Goal: Transaction & Acquisition: Purchase product/service

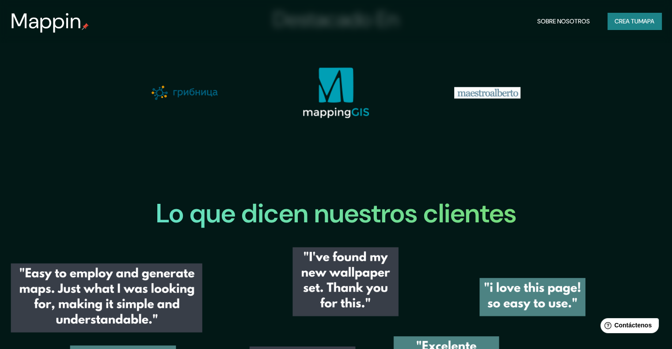
scroll to position [1105, 0]
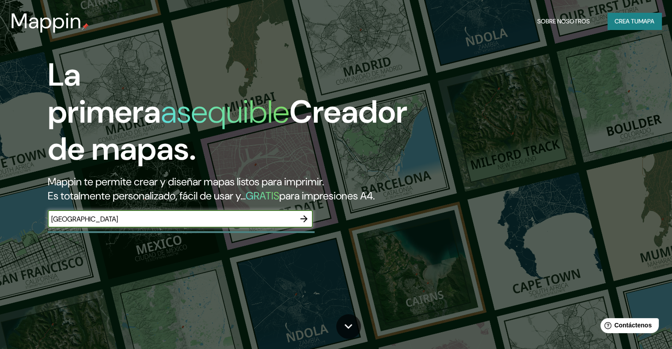
type input "[GEOGRAPHIC_DATA]"
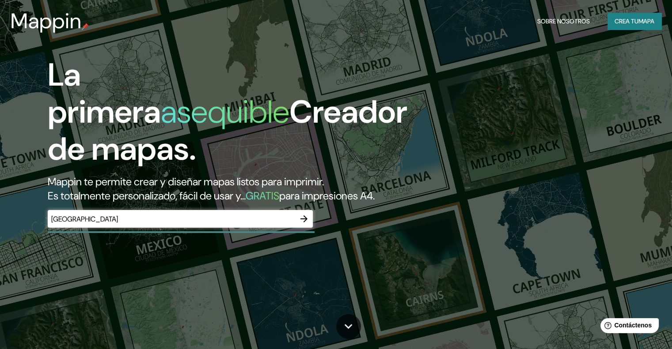
click at [630, 10] on div "Mappin Sobre nosotros Crea tu mapa" at bounding box center [336, 21] width 672 height 28
click at [628, 23] on font "Crea tu" at bounding box center [627, 21] width 24 height 8
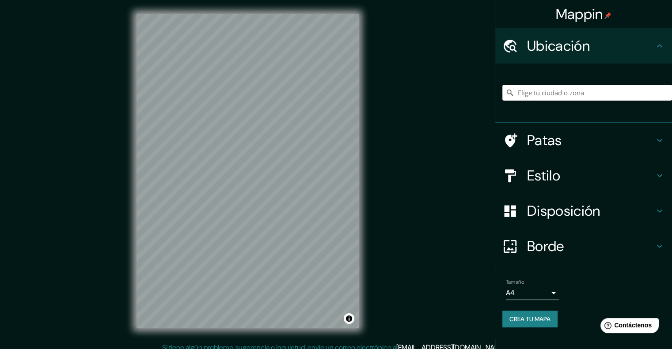
click at [552, 95] on input "Elige tu ciudad o zona" at bounding box center [587, 93] width 170 height 16
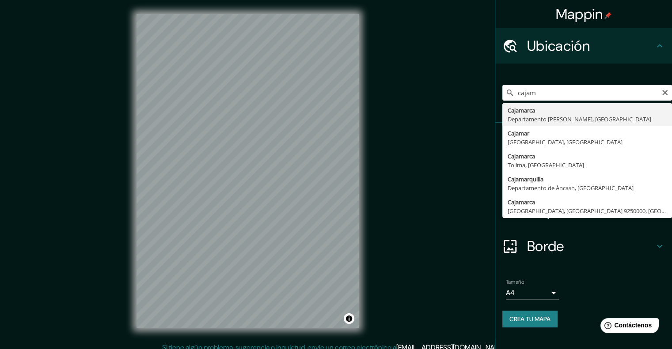
type input "Cajamarca, [GEOGRAPHIC_DATA][PERSON_NAME], [GEOGRAPHIC_DATA]"
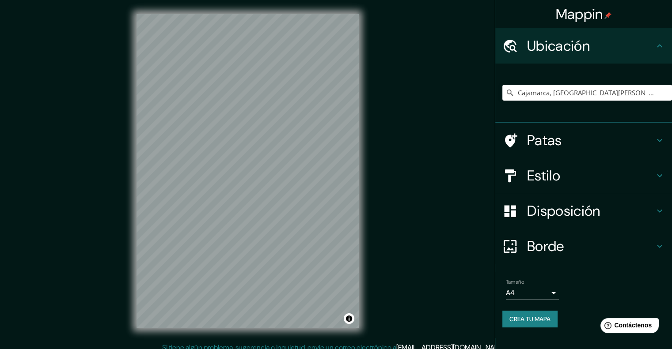
click at [549, 321] on font "Crea tu mapa" at bounding box center [529, 319] width 41 height 8
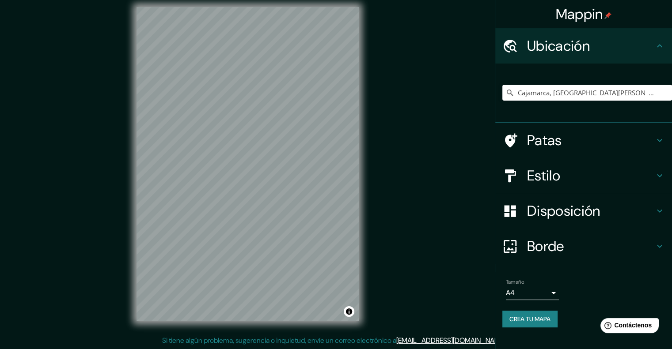
click at [547, 319] on font "Crea tu mapa" at bounding box center [529, 319] width 41 height 8
